Goal: Task Accomplishment & Management: Manage account settings

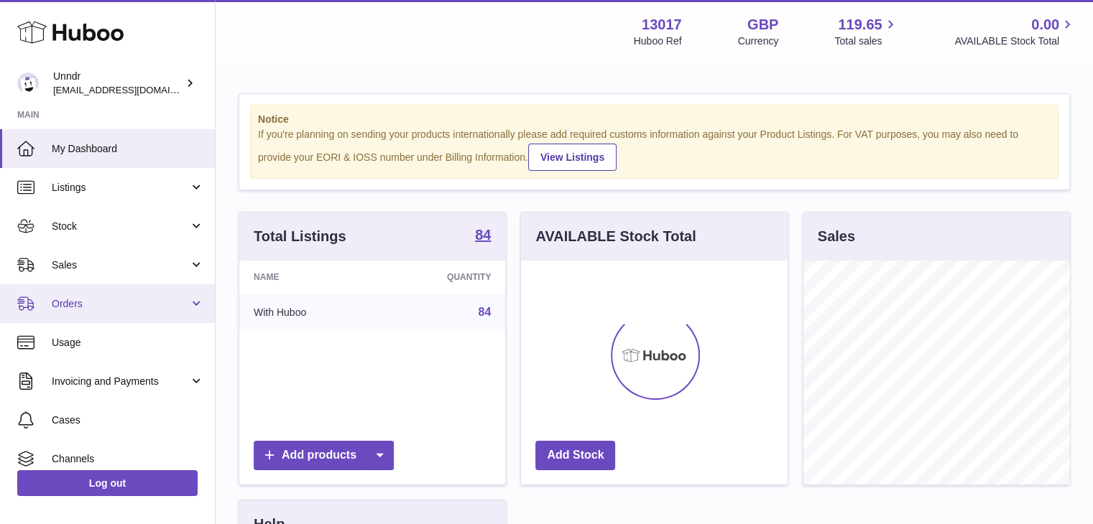
scroll to position [224, 267]
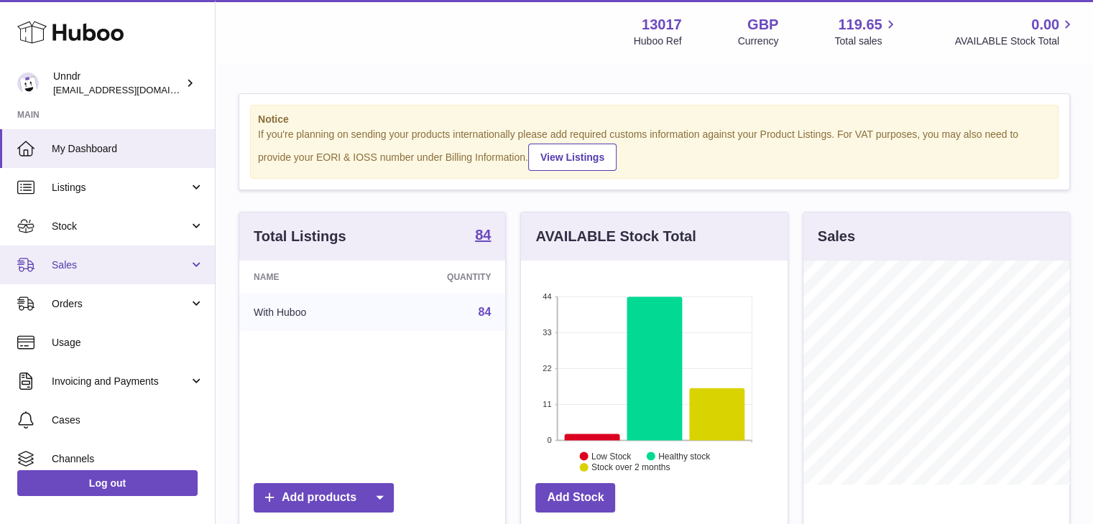
click at [46, 274] on link "Sales" at bounding box center [107, 265] width 215 height 39
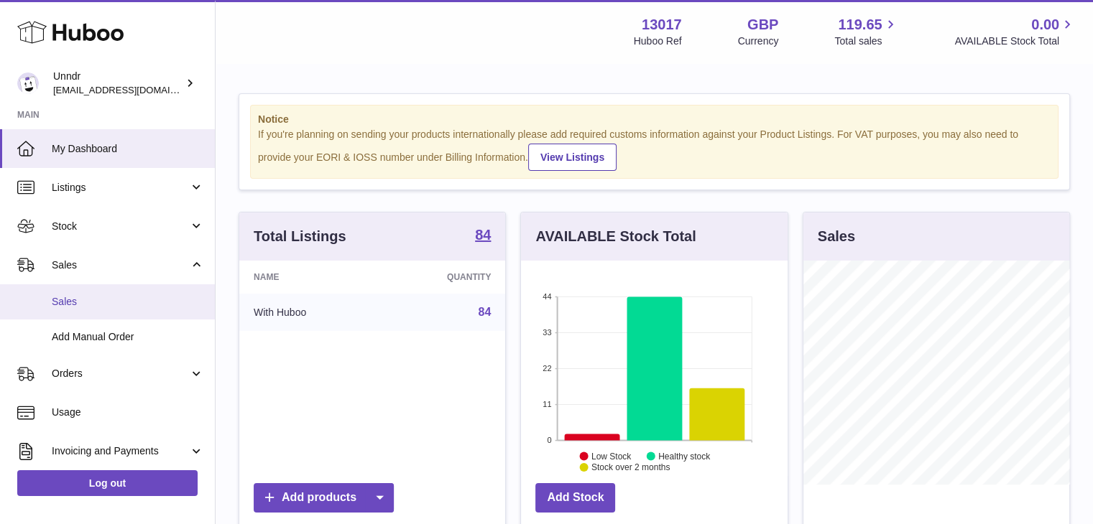
click at [80, 302] on span "Sales" at bounding box center [128, 302] width 152 height 14
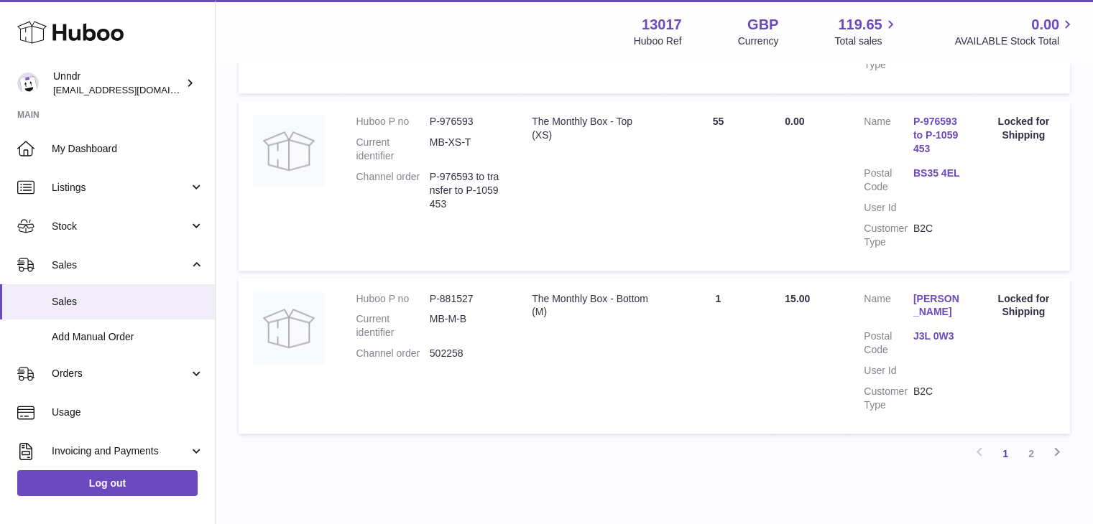
scroll to position [1738, 0]
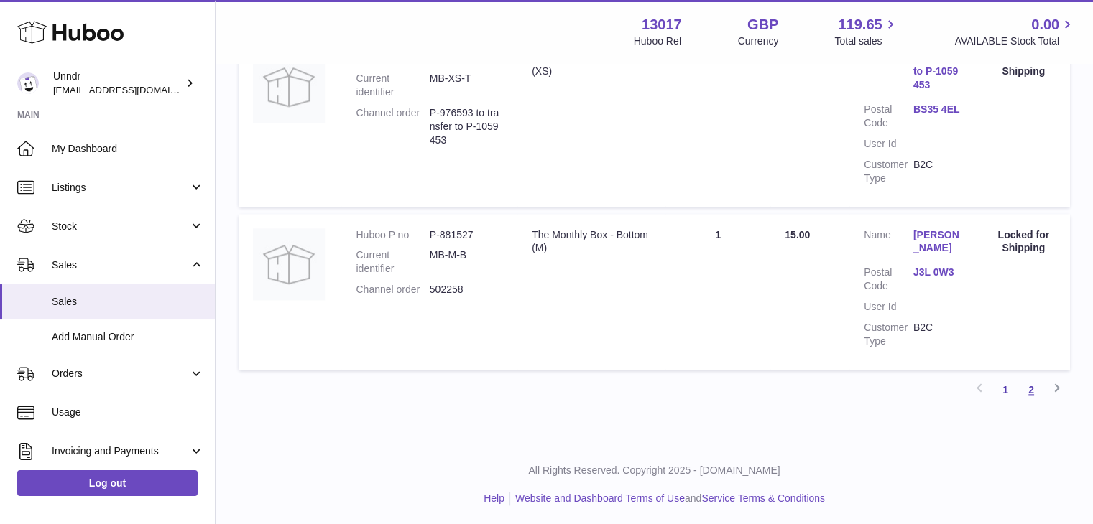
click at [1030, 394] on link "2" at bounding box center [1031, 390] width 26 height 26
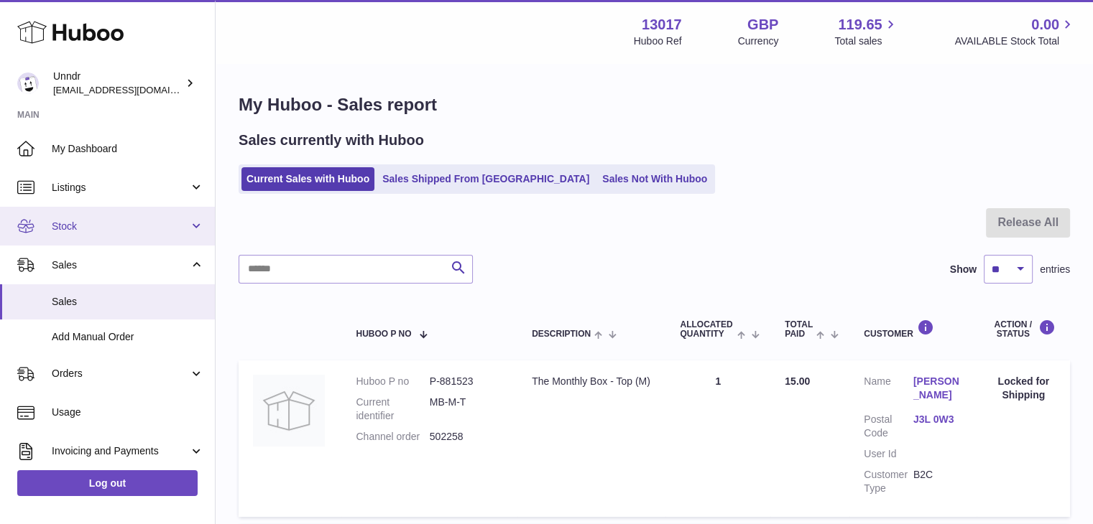
click at [81, 230] on span "Stock" at bounding box center [120, 227] width 137 height 14
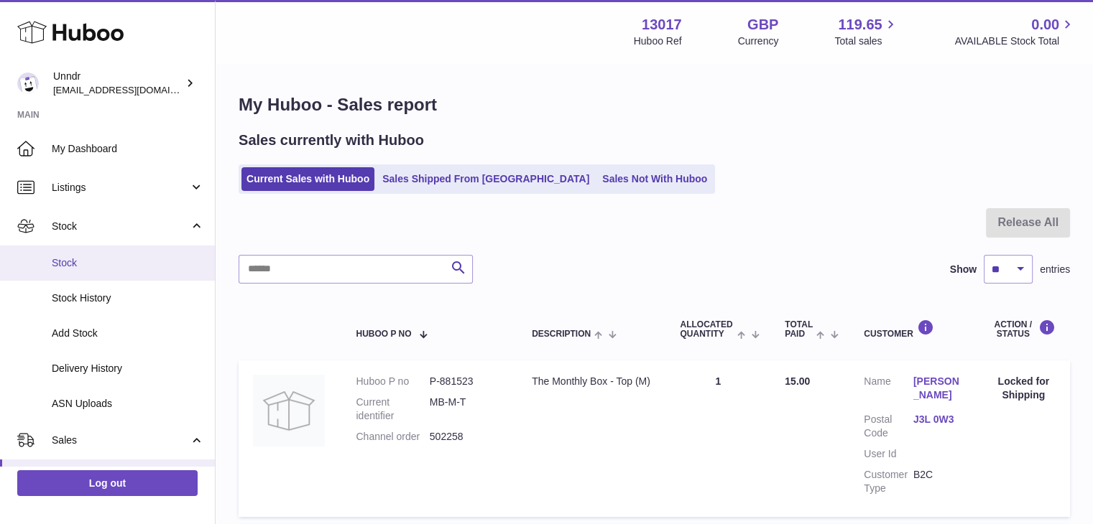
click at [98, 272] on link "Stock" at bounding box center [107, 263] width 215 height 35
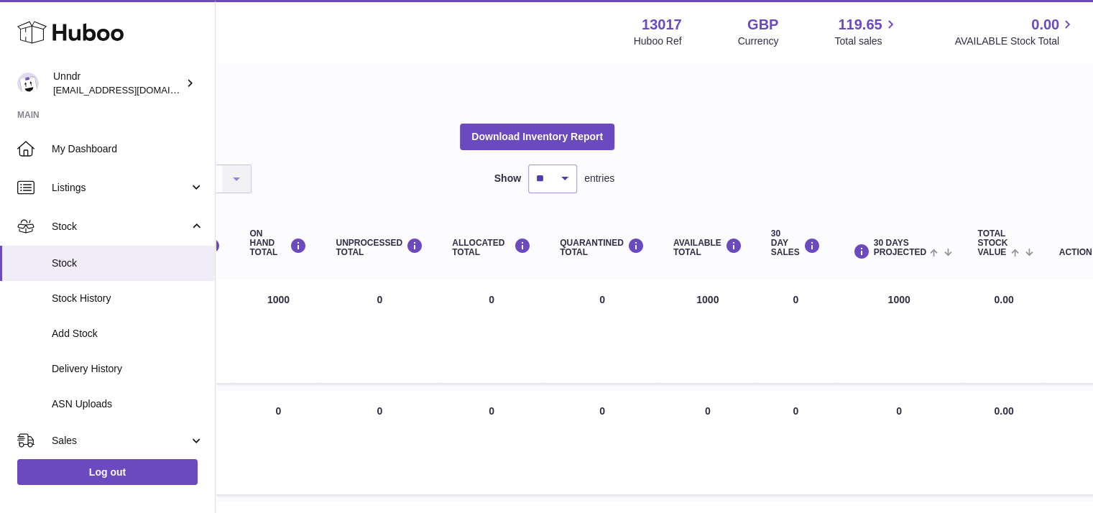
scroll to position [0, 455]
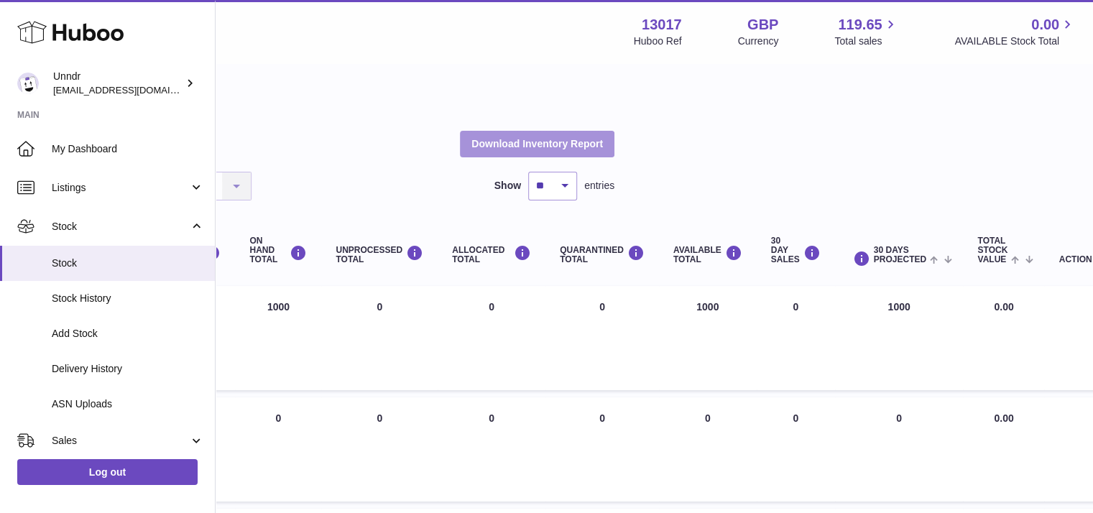
click at [529, 149] on button "Download Inventory Report" at bounding box center [537, 144] width 154 height 26
